Goal: Task Accomplishment & Management: Manage account settings

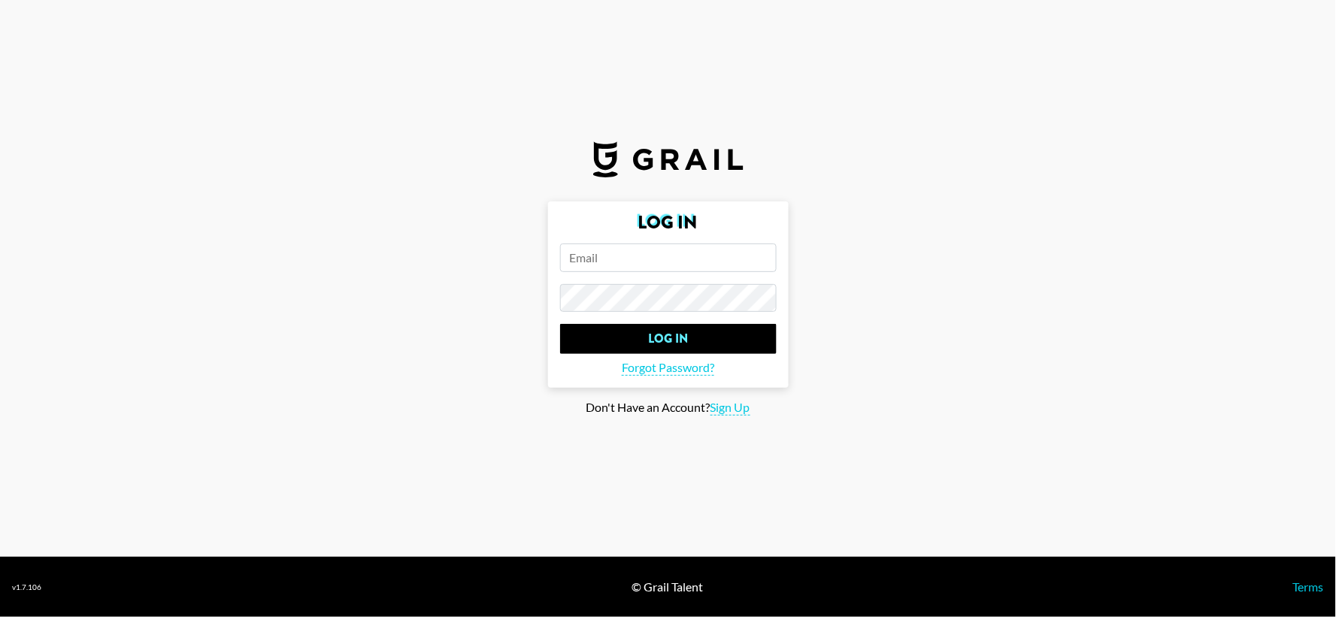
click at [690, 251] on input "email" at bounding box center [668, 258] width 217 height 29
type input "[EMAIL_ADDRESS][PERSON_NAME][DOMAIN_NAME]"
click at [560, 324] on input "Log In" at bounding box center [668, 339] width 217 height 30
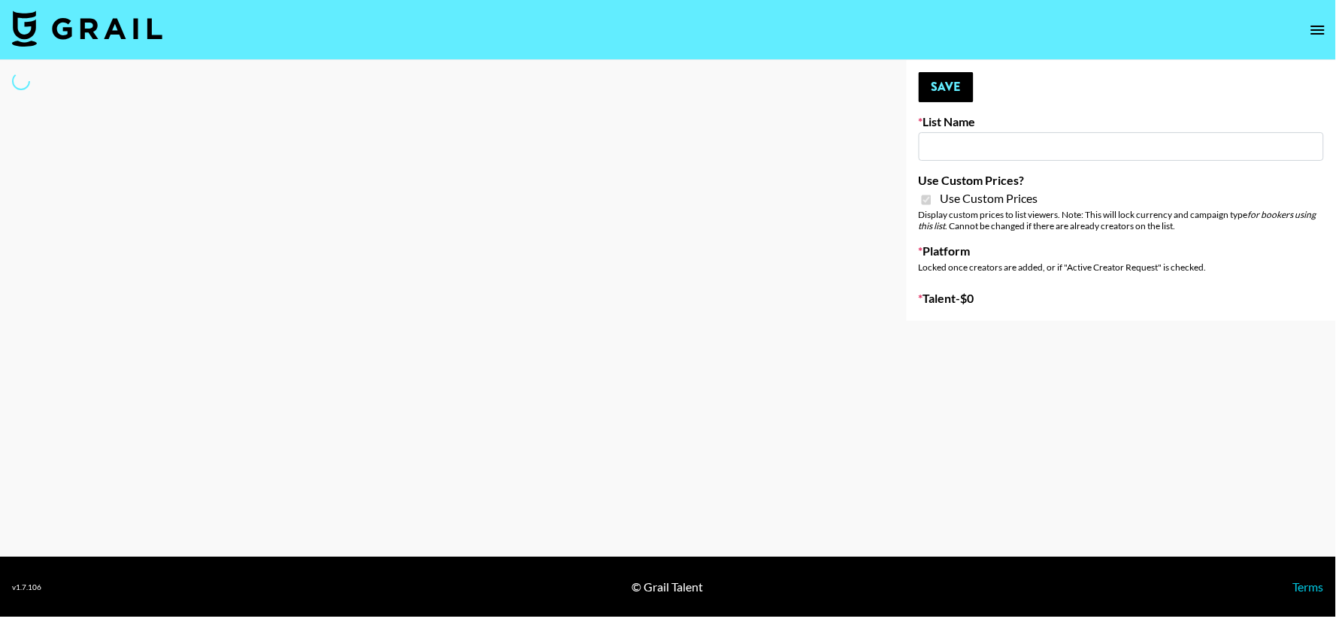
type input "[PERSON_NAME] AI"
checkbox input "true"
select select "Brand"
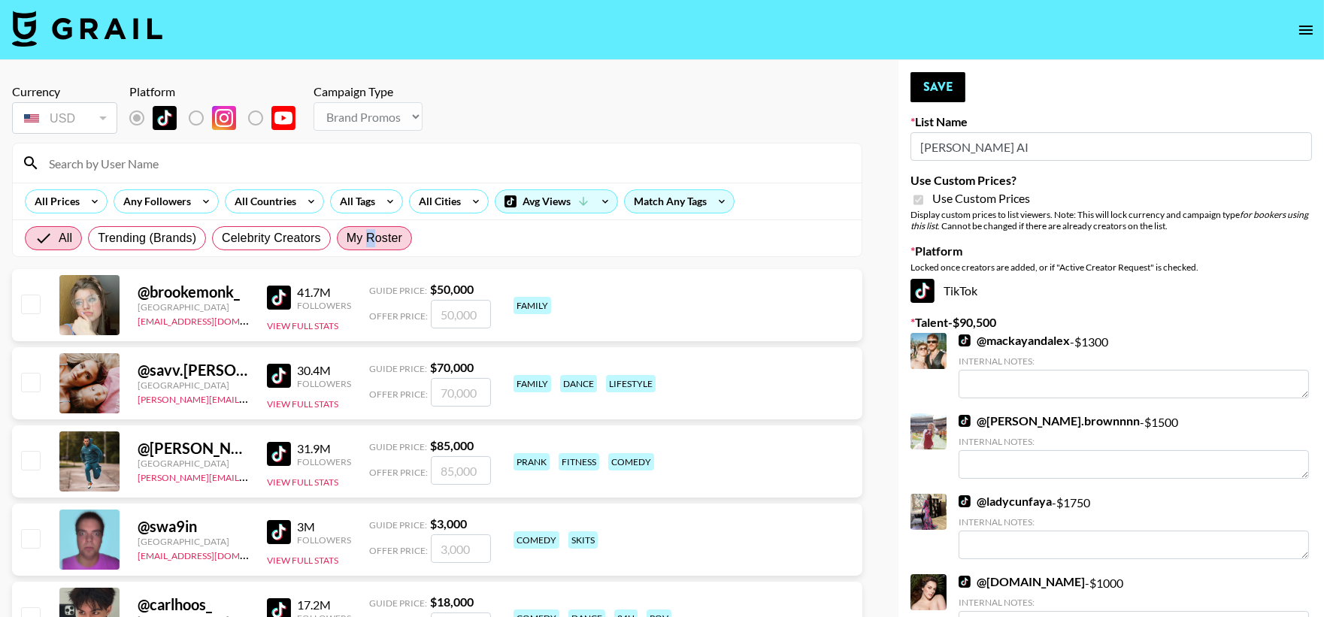
click at [369, 241] on span "My Roster" at bounding box center [375, 238] width 56 height 18
click at [352, 238] on span "My Roster" at bounding box center [375, 238] width 56 height 18
click at [347, 238] on input "My Roster" at bounding box center [347, 238] width 0 height 0
radio input "true"
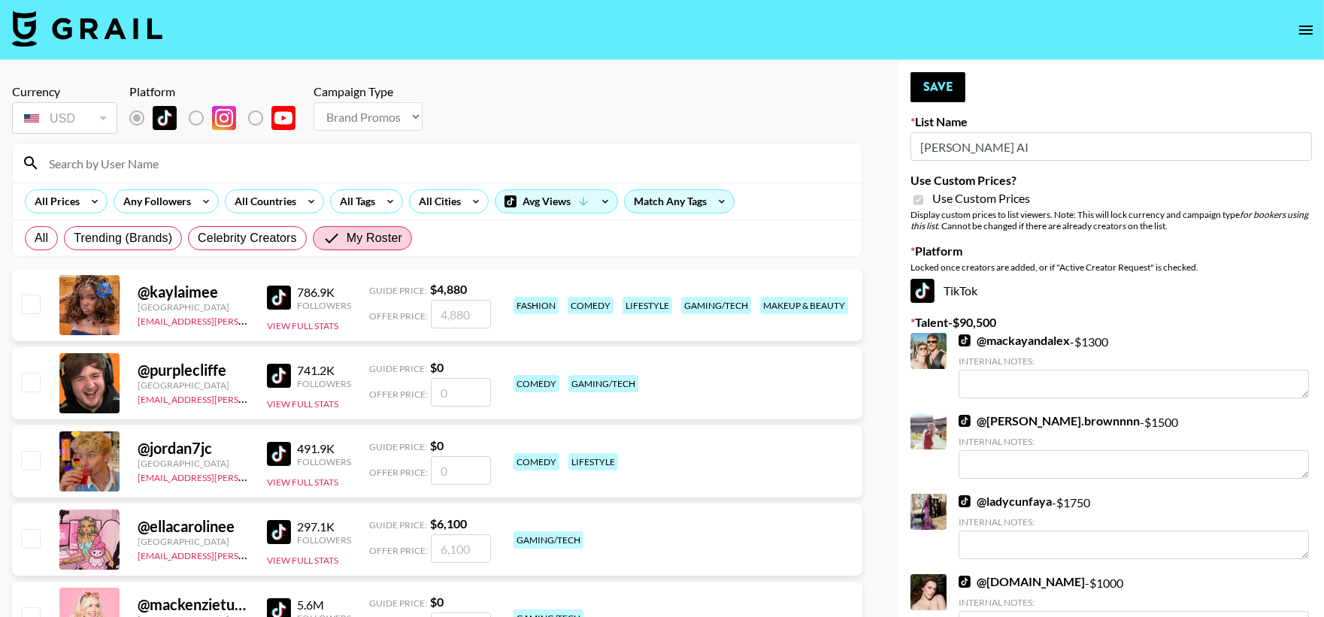
click at [21, 314] on div at bounding box center [29, 305] width 23 height 26
click at [26, 310] on input "checkbox" at bounding box center [30, 304] width 18 height 18
checkbox input "true"
type input "4880"
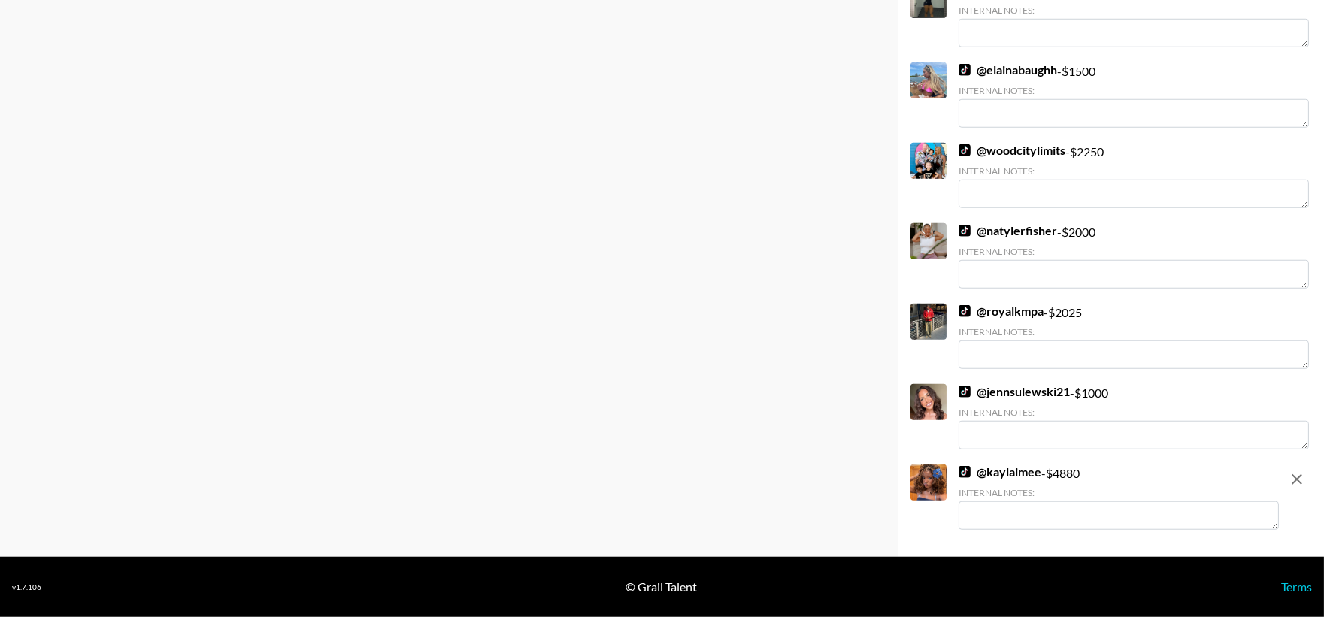
scroll to position [3186, 0]
click at [1071, 515] on textarea at bounding box center [1119, 516] width 320 height 29
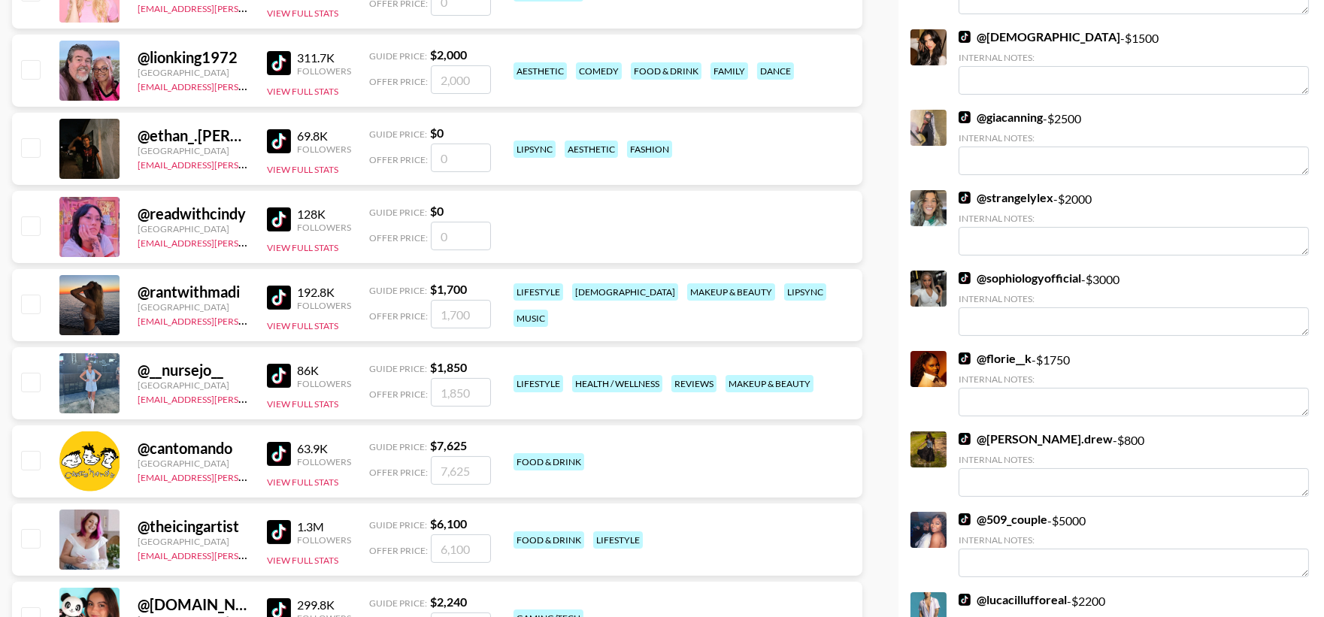
scroll to position [624, 0]
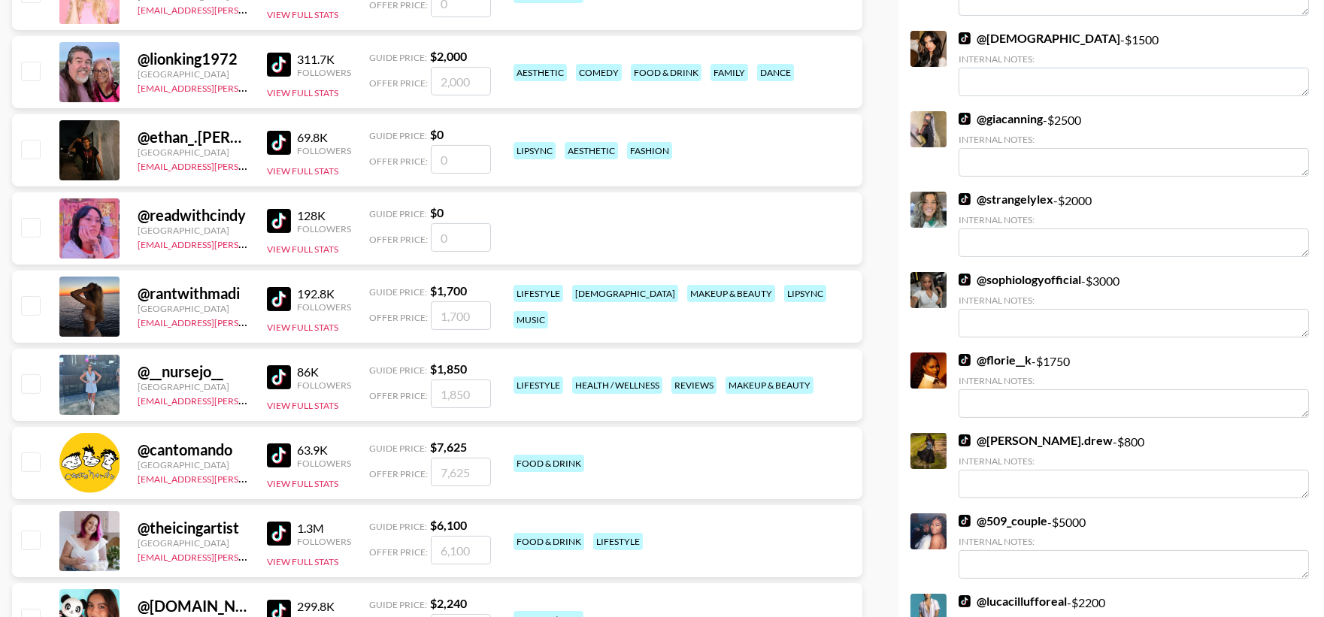
type textarea "she is based in the [GEOGRAPHIC_DATA]"
click at [28, 147] on input "checkbox" at bounding box center [30, 149] width 18 height 18
click at [21, 140] on input "checkbox" at bounding box center [30, 149] width 18 height 18
click at [35, 158] on input "checkbox" at bounding box center [30, 149] width 18 height 18
click at [30, 149] on input "checkbox" at bounding box center [30, 149] width 18 height 18
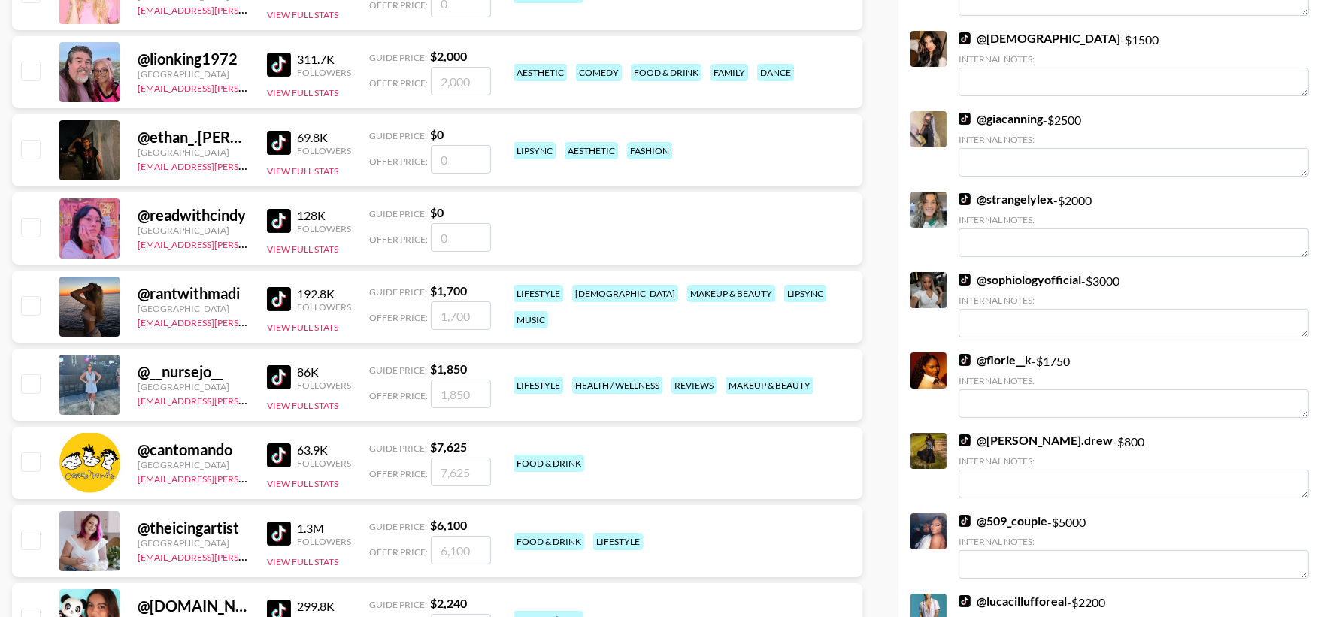
click at [30, 149] on input "checkbox" at bounding box center [30, 149] width 18 height 18
checkbox input "false"
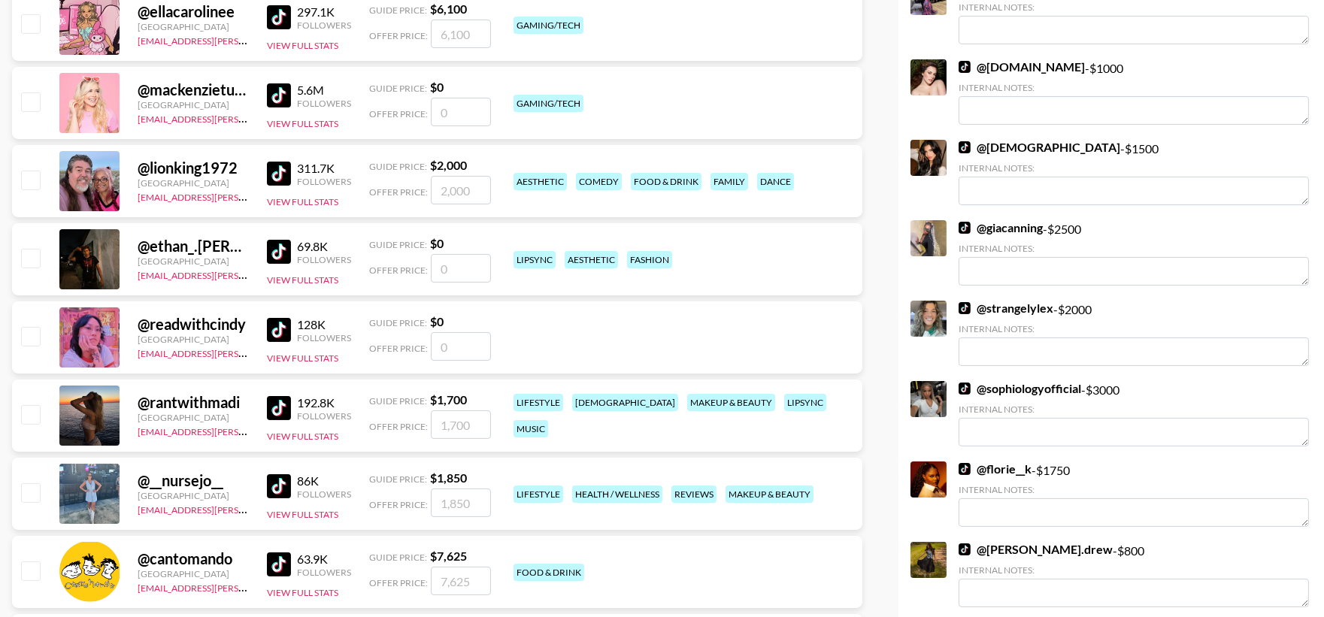
scroll to position [223, 0]
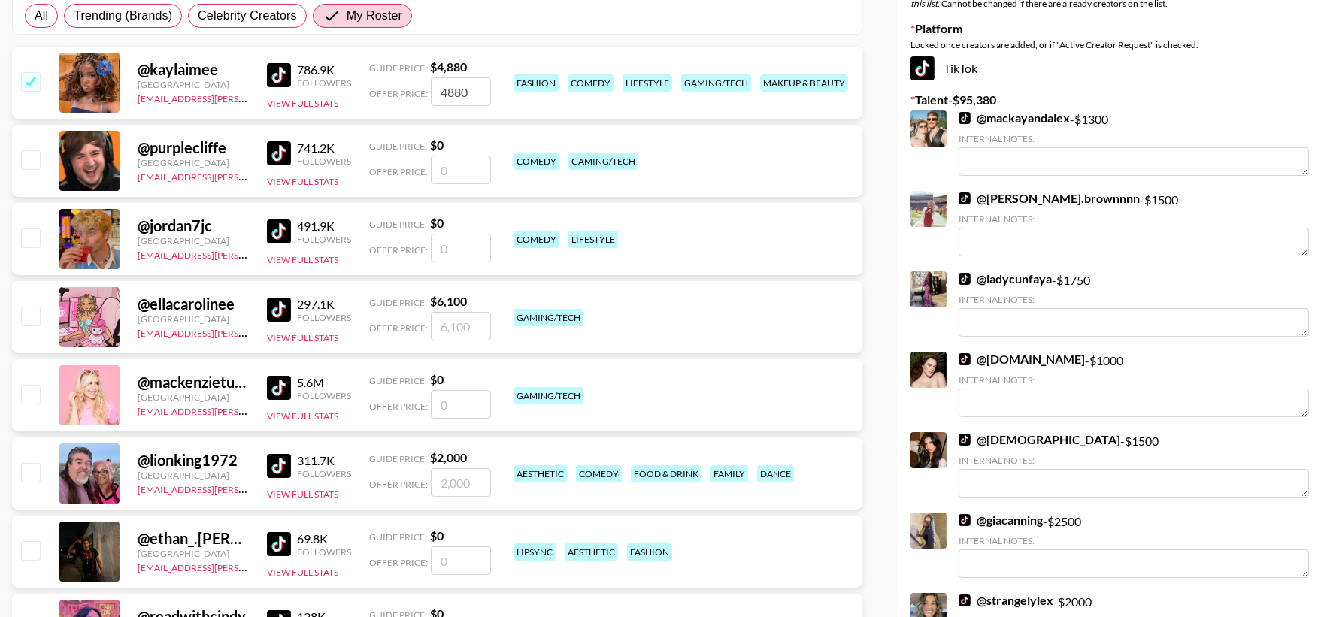
click at [23, 477] on input "checkbox" at bounding box center [30, 472] width 18 height 18
checkbox input "true"
type input "2000"
click at [23, 477] on input "checkbox" at bounding box center [30, 472] width 18 height 18
checkbox input "false"
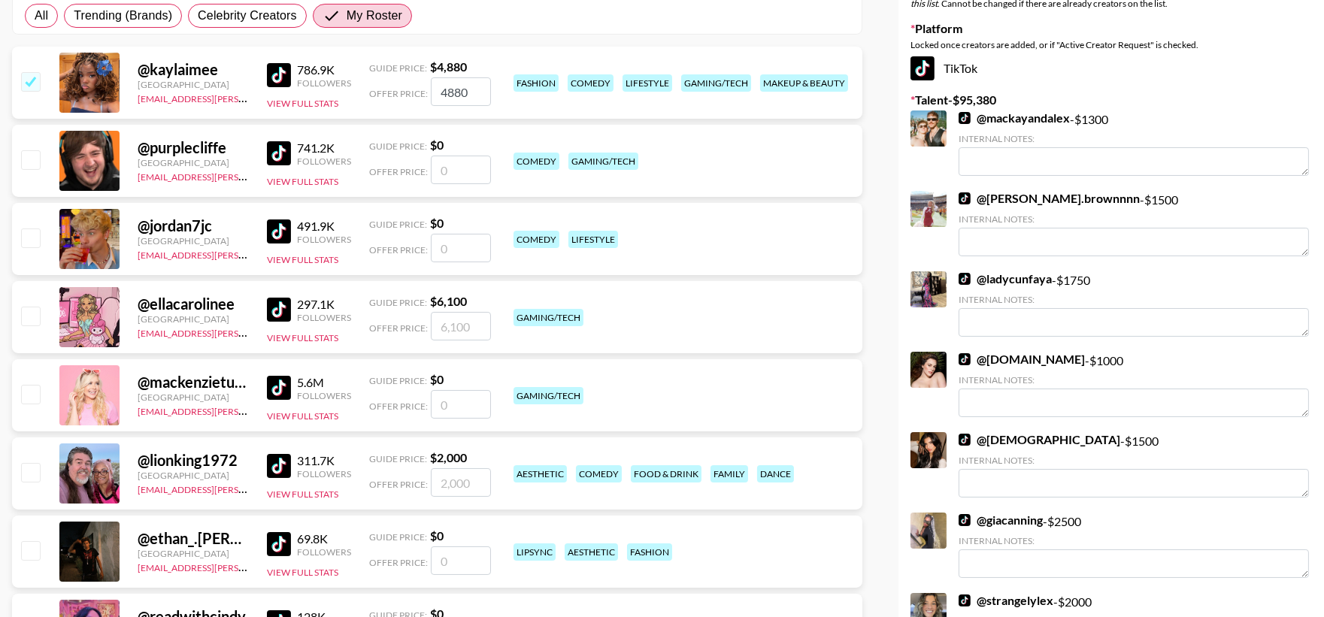
click at [26, 477] on input "checkbox" at bounding box center [30, 472] width 18 height 18
checkbox input "true"
type input "2000"
click at [26, 477] on input "checkbox" at bounding box center [30, 472] width 18 height 18
checkbox input "false"
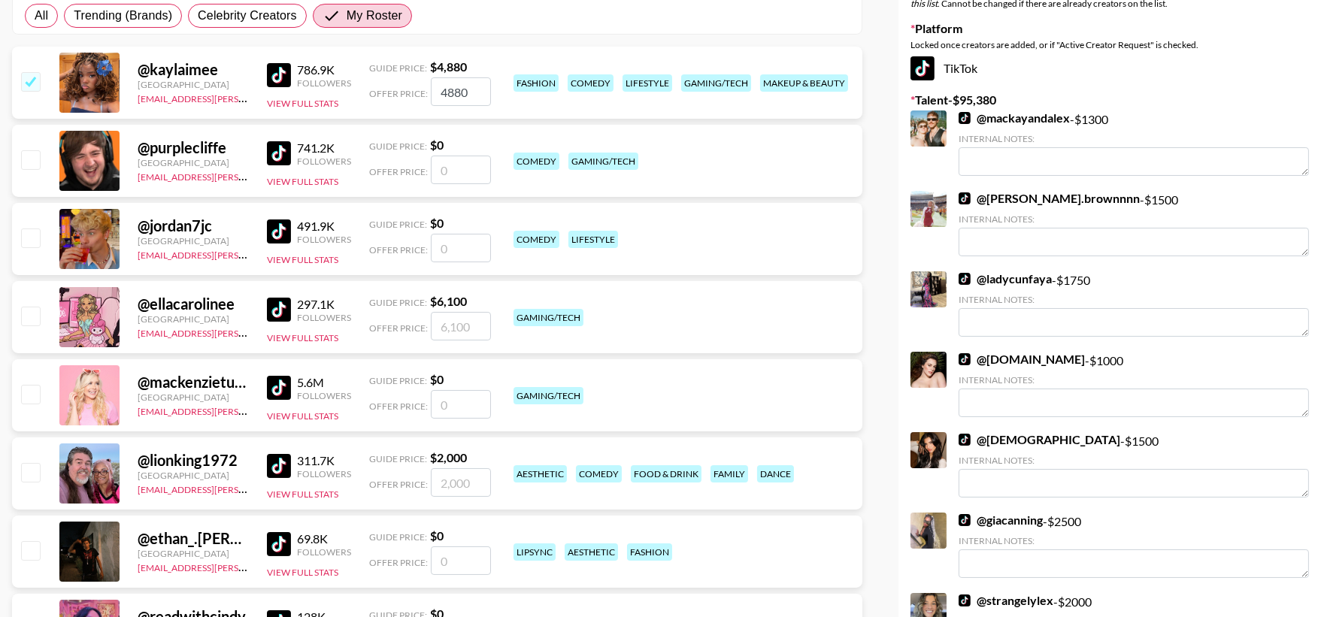
click at [26, 477] on input "checkbox" at bounding box center [30, 472] width 18 height 18
checkbox input "true"
type input "2000"
click at [26, 477] on input "checkbox" at bounding box center [30, 472] width 18 height 18
checkbox input "false"
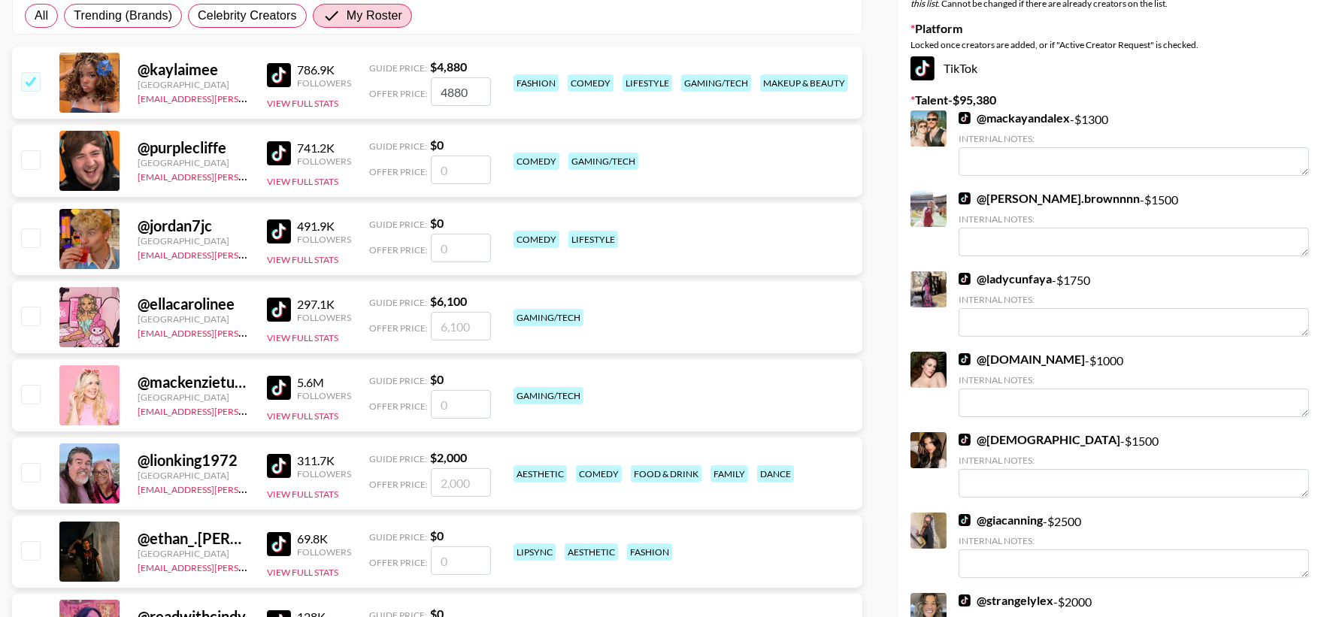
click at [21, 552] on input "checkbox" at bounding box center [30, 550] width 18 height 18
click at [36, 550] on input "checkbox" at bounding box center [30, 550] width 18 height 18
click at [36, 552] on input "checkbox" at bounding box center [30, 550] width 18 height 18
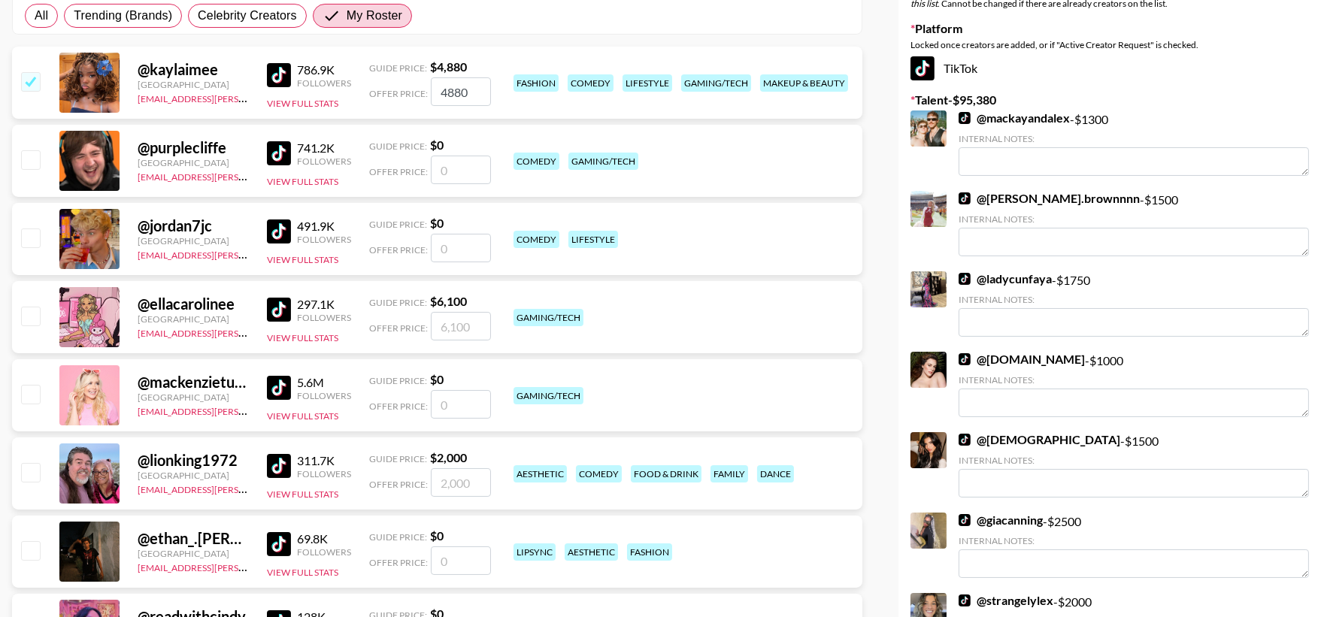
click at [36, 552] on input "checkbox" at bounding box center [30, 550] width 18 height 18
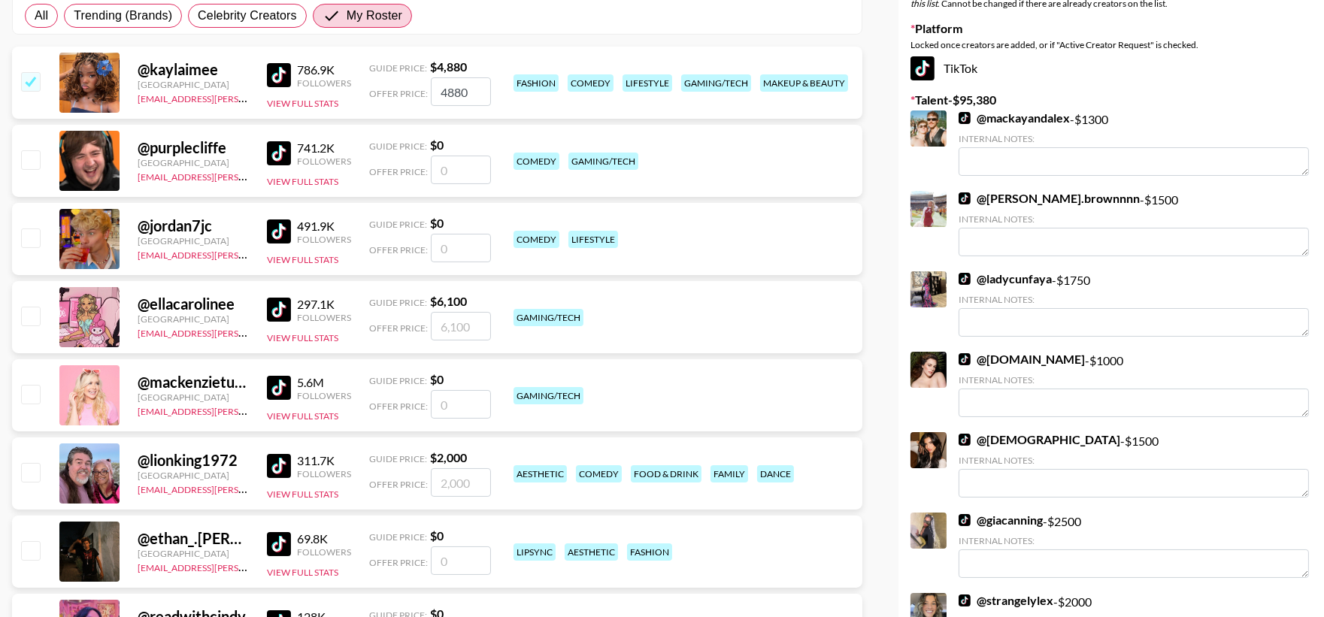
checkbox input "false"
click at [457, 574] on input "number" at bounding box center [461, 561] width 60 height 29
type input "5"
checkbox input "true"
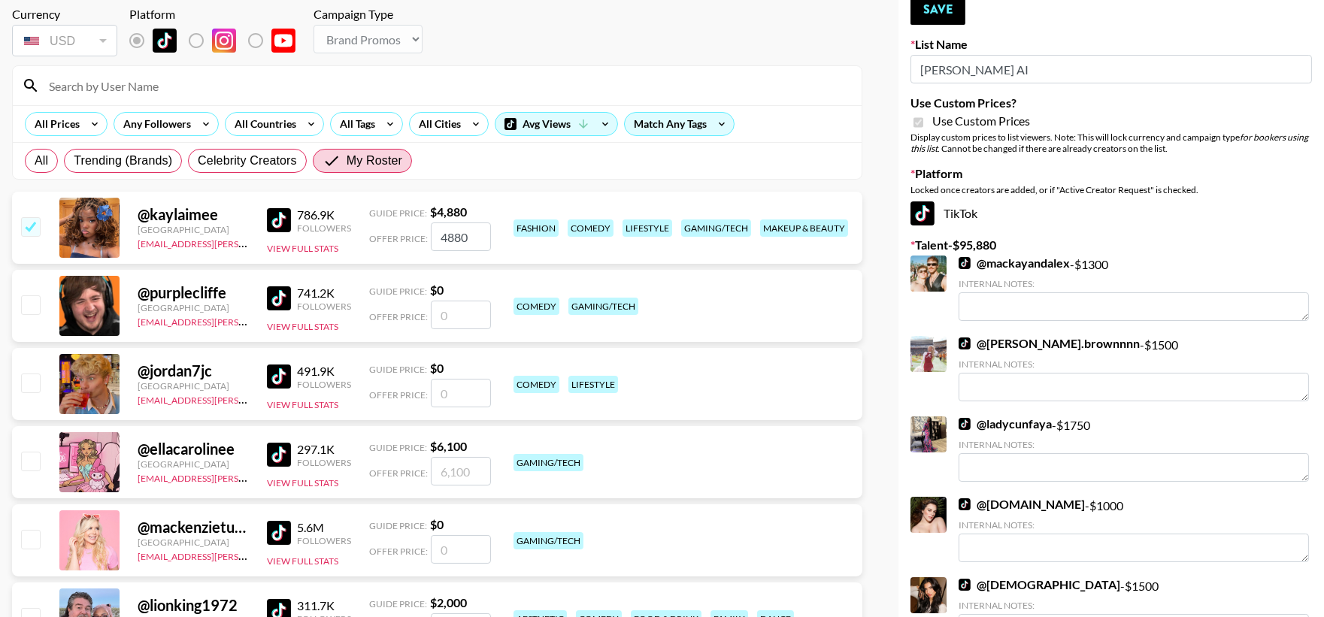
scroll to position [0, 0]
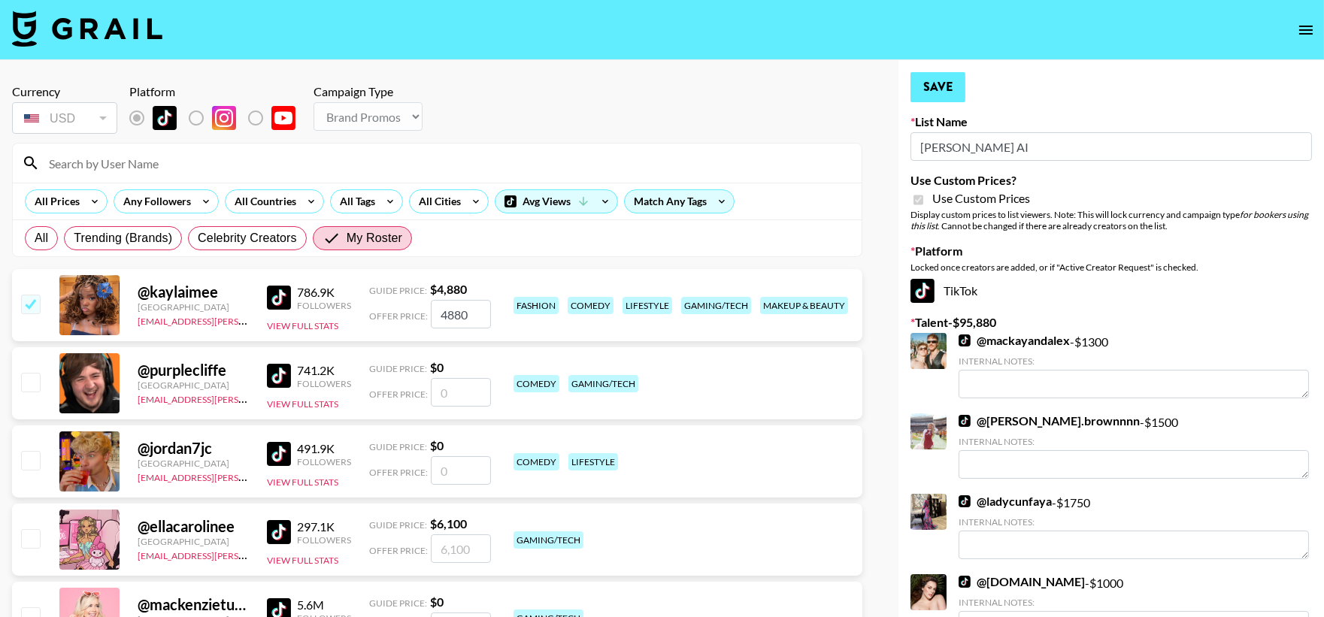
type input "500"
click at [941, 77] on button "Save" at bounding box center [938, 87] width 55 height 30
